Goal: Task Accomplishment & Management: Use online tool/utility

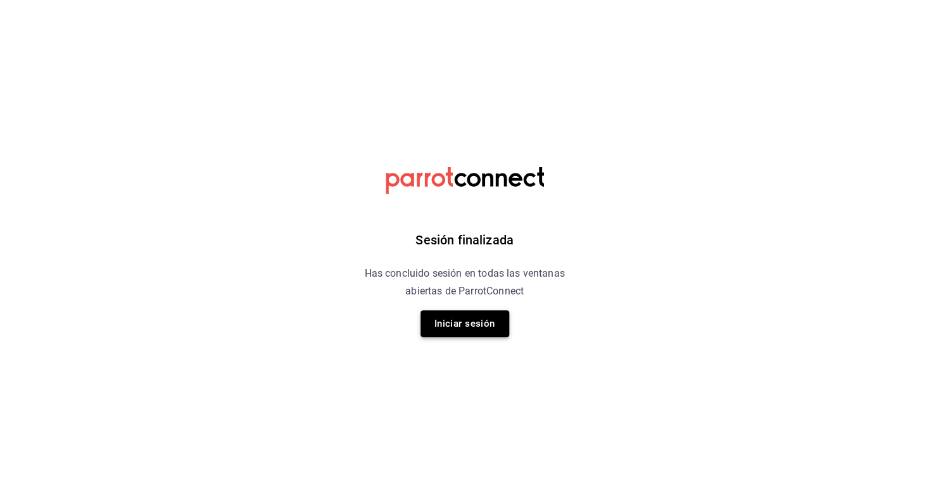
click at [468, 328] on button "Iniciar sesión" at bounding box center [465, 323] width 89 height 27
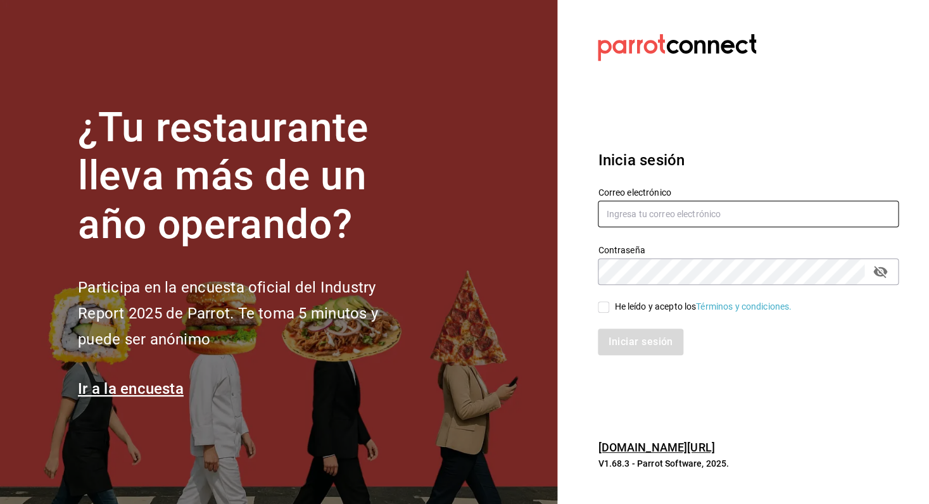
click at [731, 201] on input "text" at bounding box center [748, 214] width 301 height 27
type input "[EMAIL_ADDRESS][DOMAIN_NAME]"
click at [607, 314] on label "He leído y acepto los Términos y condiciones." at bounding box center [695, 306] width 194 height 13
click at [607, 313] on input "He leído y acepto los Términos y condiciones." at bounding box center [603, 307] width 11 height 11
checkbox input "true"
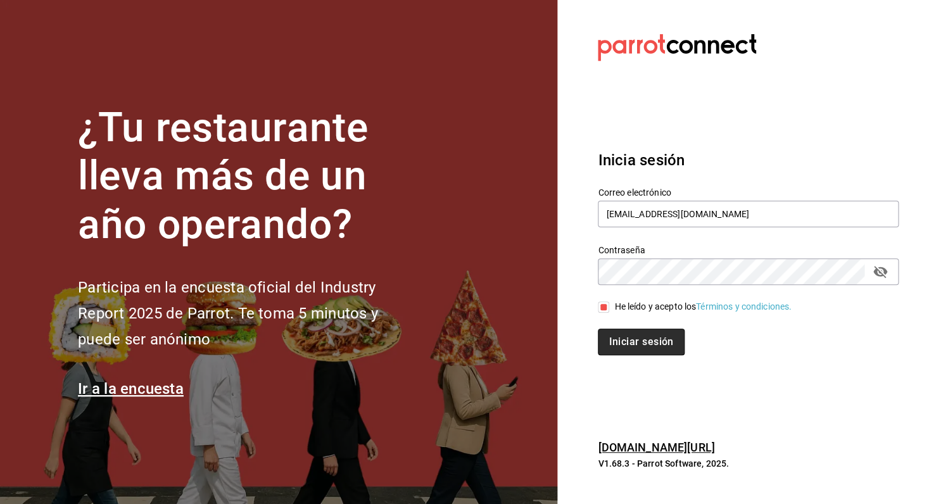
click at [633, 349] on button "Iniciar sesión" at bounding box center [641, 342] width 86 height 27
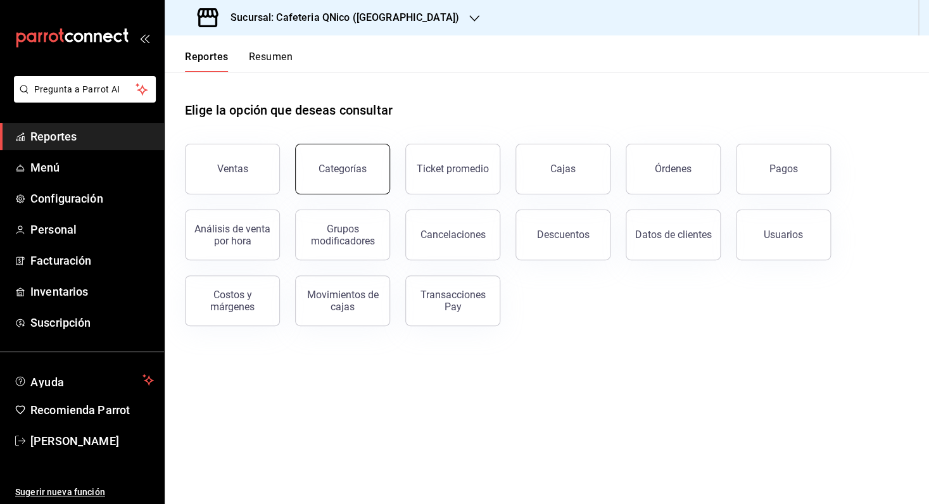
click at [273, 48] on div "Reportes Resumen" at bounding box center [229, 53] width 128 height 37
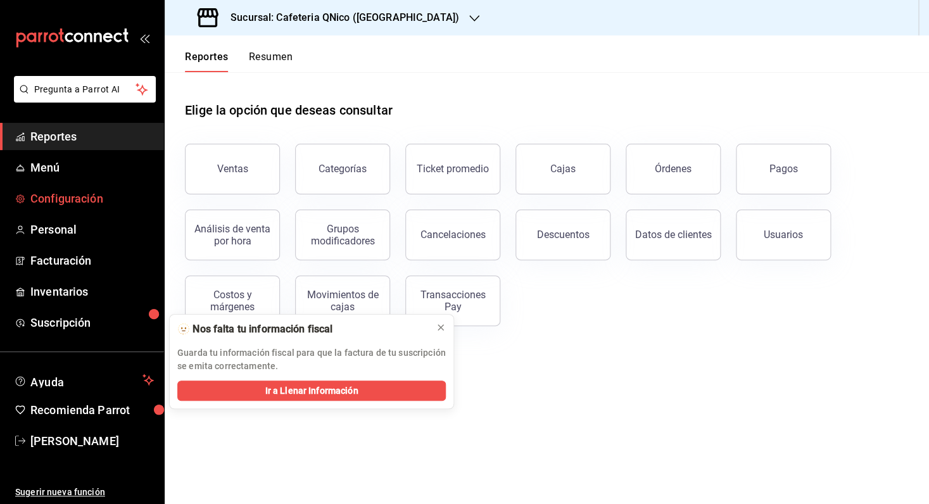
click at [72, 205] on span "Configuración" at bounding box center [92, 198] width 124 height 17
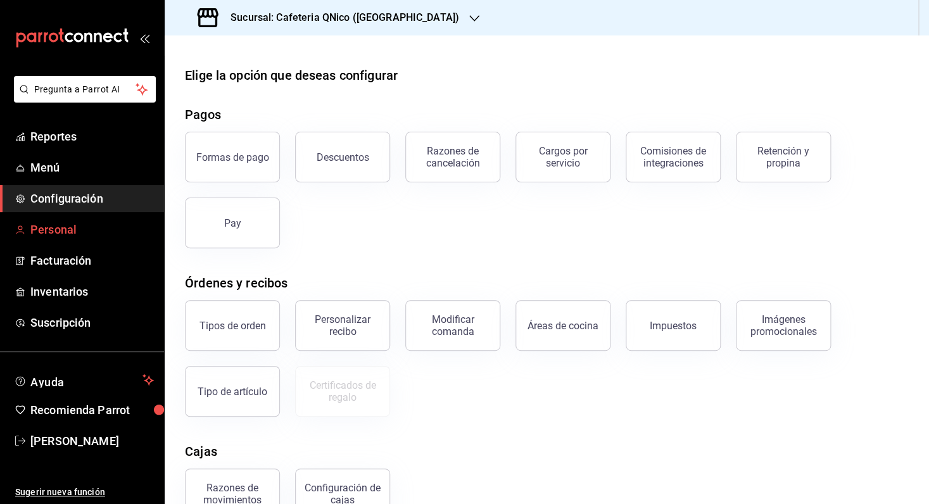
click at [52, 233] on span "Personal" at bounding box center [92, 229] width 124 height 17
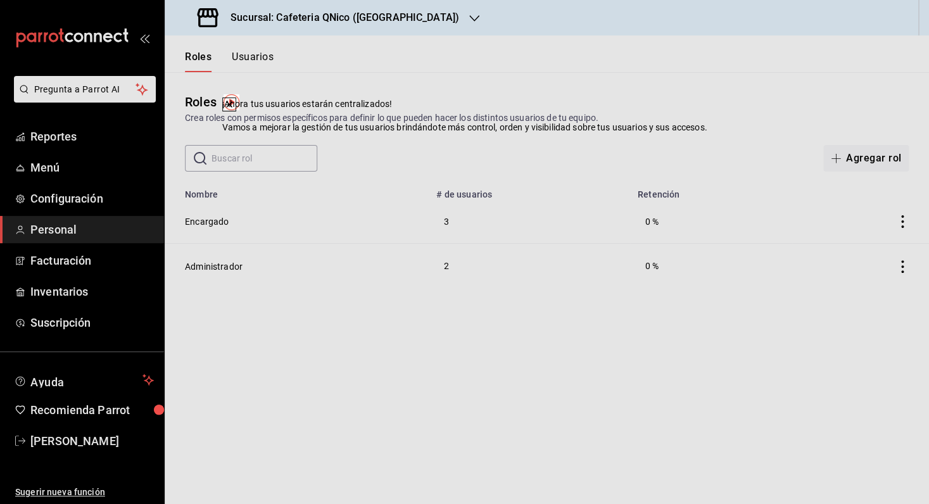
click at [611, 143] on div "Roles Crea roles con permisos específicos para definir lo que pueden hacer los …" at bounding box center [547, 121] width 765 height 99
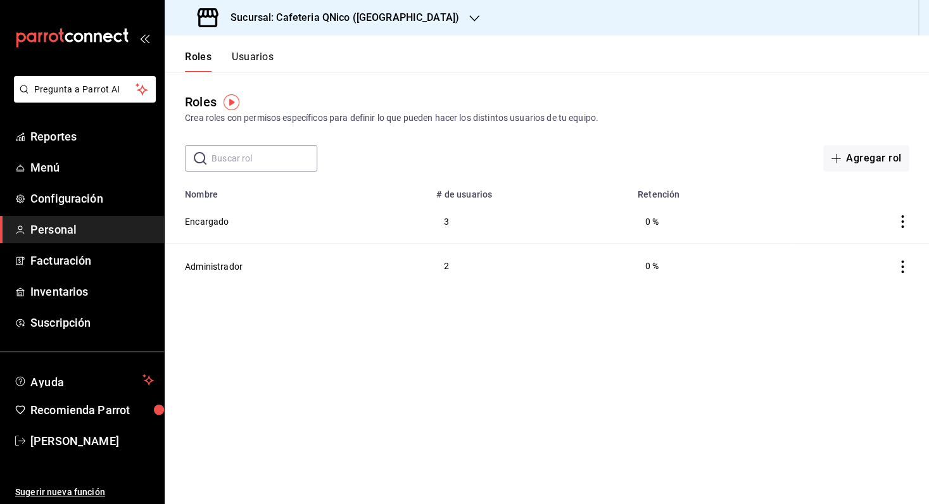
click at [308, 22] on h3 "Sucursal: Cafeteria QNico (Puebla)" at bounding box center [339, 17] width 239 height 15
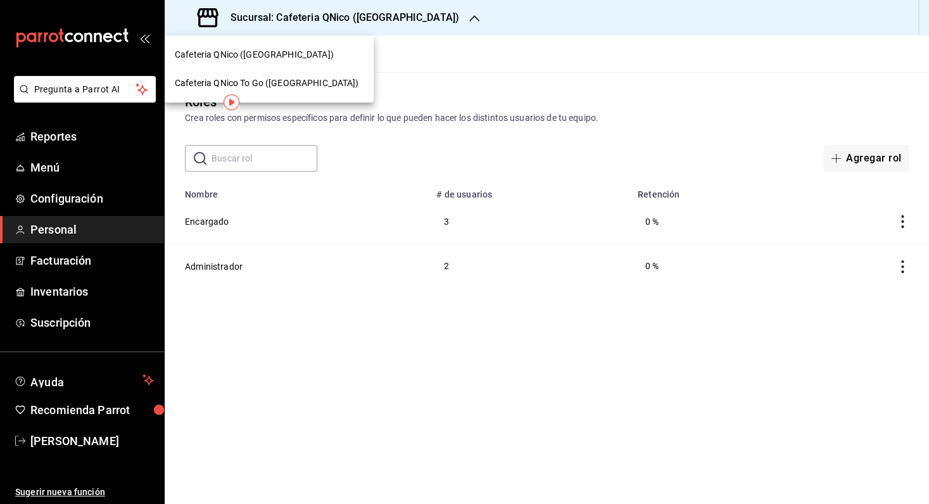
click at [291, 81] on span "Cafeteria QNico To Go (Puebla)" at bounding box center [267, 83] width 184 height 13
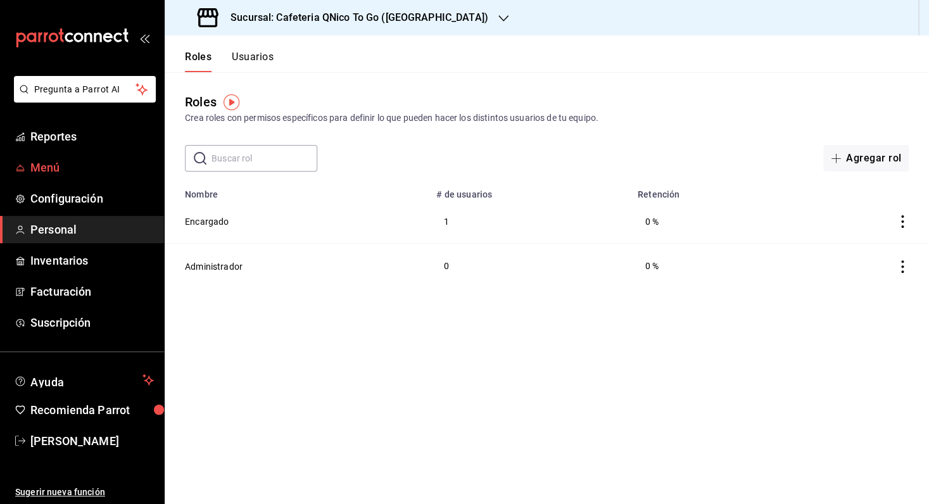
click at [58, 165] on span "Menú" at bounding box center [92, 167] width 124 height 17
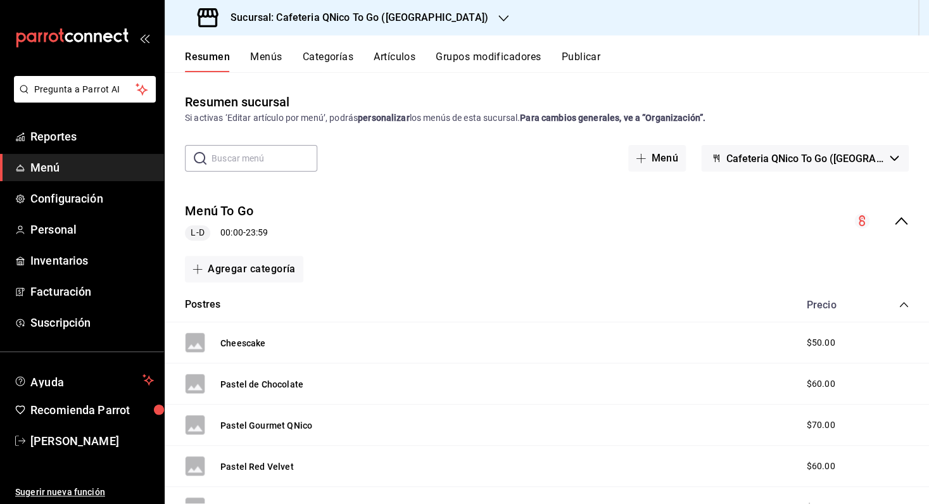
click at [406, 61] on button "Artículos" at bounding box center [395, 62] width 42 height 22
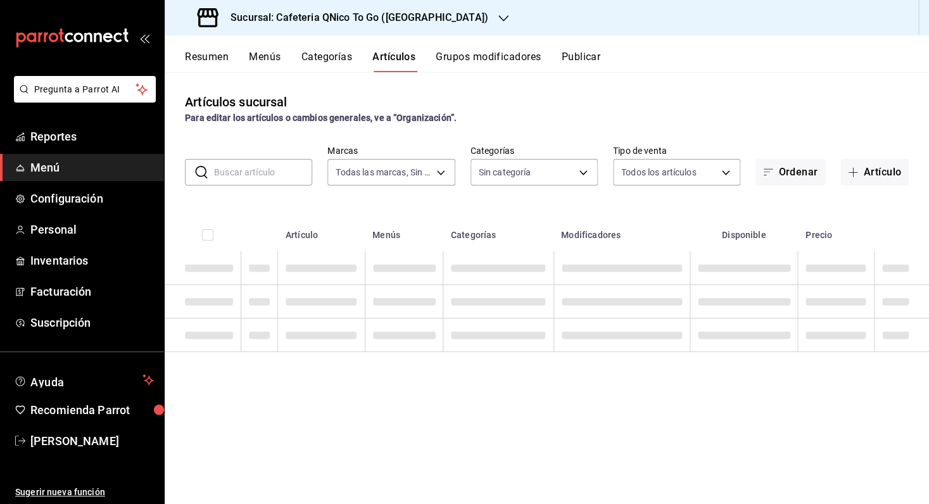
type input "9cf9a0c9-7842-44e2-8f0b-3e45717820e2"
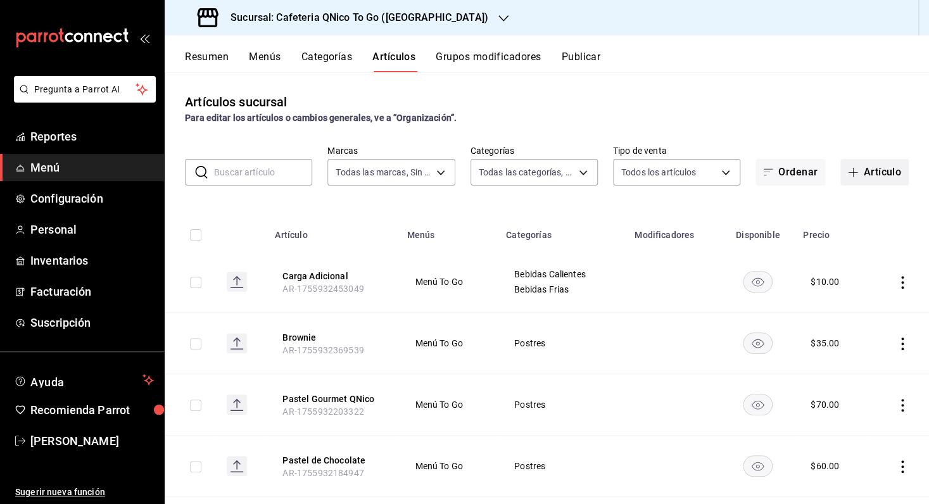
type input "247acd95-a567-4708-a7b7-ae6c61ebdfb1,05bcca90-8bbb-4782-9ecd-da06332ce71e,c6b08…"
click at [863, 175] on button "Artículo" at bounding box center [875, 172] width 68 height 27
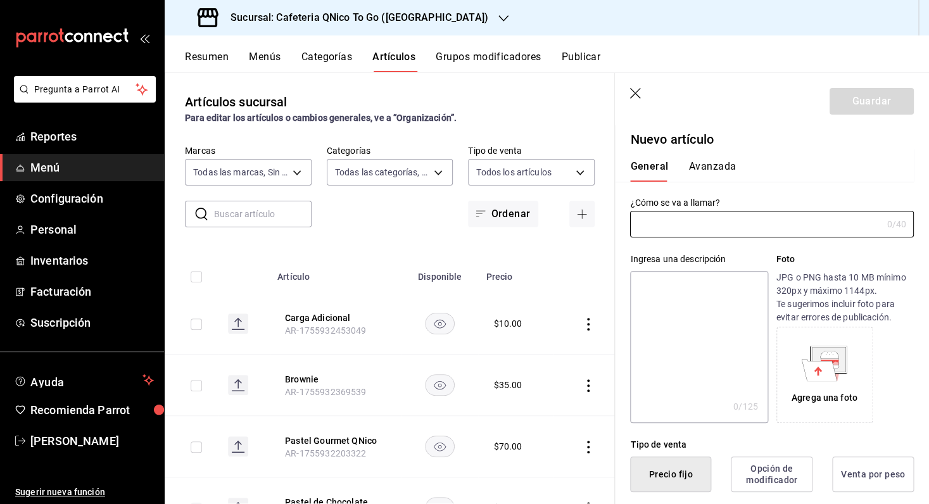
click at [660, 63] on div "Resumen Menús Categorías Artículos Grupos modificadores Publicar" at bounding box center [557, 62] width 744 height 22
click at [633, 95] on icon "button" at bounding box center [635, 93] width 11 height 11
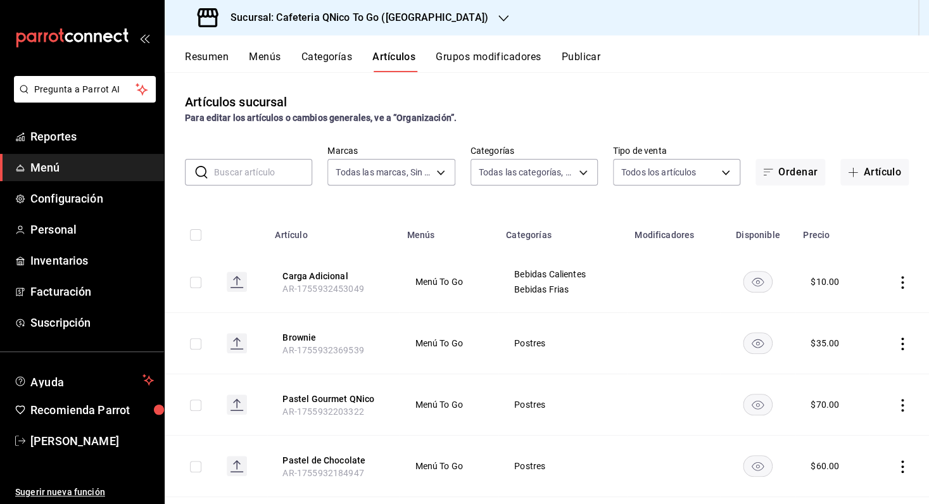
click at [482, 48] on div "Resumen Menús Categorías Artículos Grupos modificadores Publicar" at bounding box center [547, 53] width 765 height 37
